Goal: Transaction & Acquisition: Purchase product/service

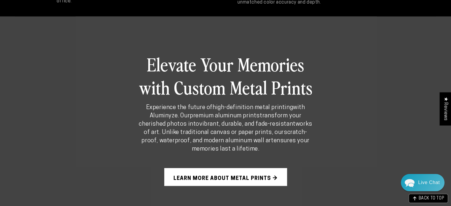
scroll to position [356, 0]
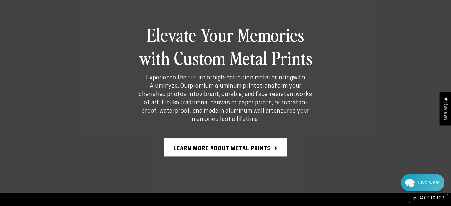
click at [226, 145] on link "Learn More About Metal Prints →" at bounding box center [225, 147] width 123 height 18
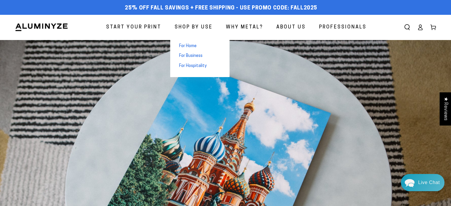
click at [191, 45] on span "For Home" at bounding box center [187, 46] width 17 height 6
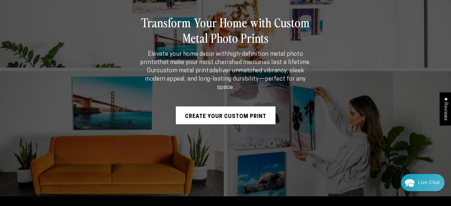
scroll to position [119, 0]
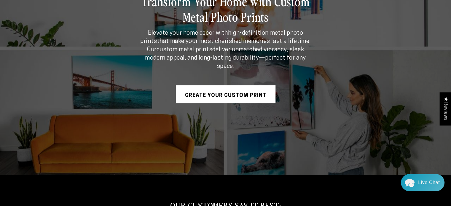
click at [229, 88] on link "Create Your Custom Print" at bounding box center [226, 94] width 100 height 18
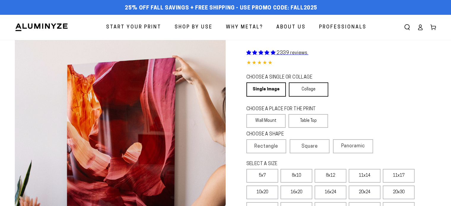
select select "**********"
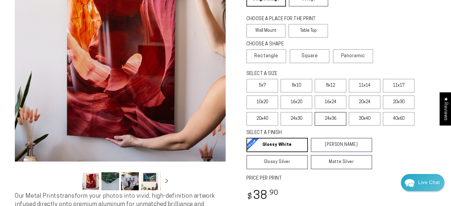
click at [328, 116] on label "24x36" at bounding box center [331, 119] width 32 height 14
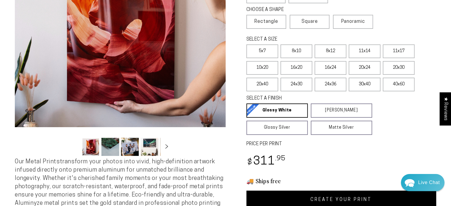
scroll to position [119, 0]
